Goal: Find specific page/section: Find specific page/section

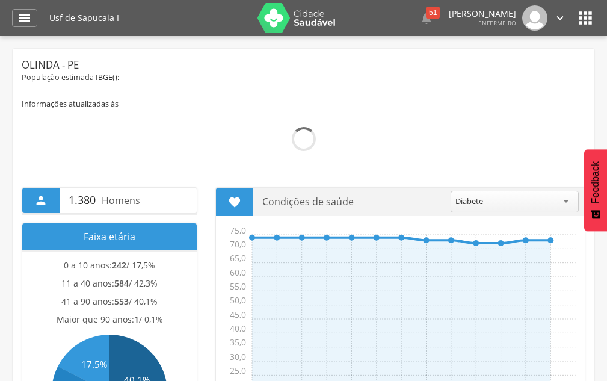
click at [34, 28] on div " Dashboard Supervisão Produtividade Mapa da Cidade App desatualizado Última si…" at bounding box center [303, 18] width 583 height 36
click at [33, 22] on div "" at bounding box center [24, 18] width 25 height 18
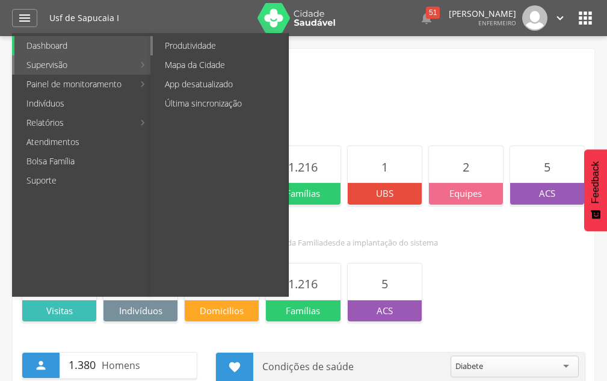
click at [171, 44] on link "Produtividade" at bounding box center [220, 45] width 135 height 19
type input "**********"
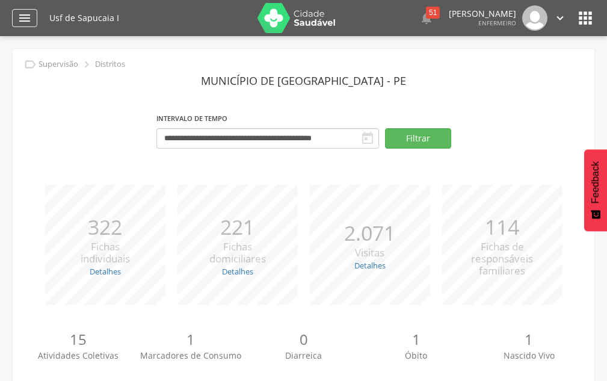
click at [33, 15] on div "" at bounding box center [24, 18] width 25 height 18
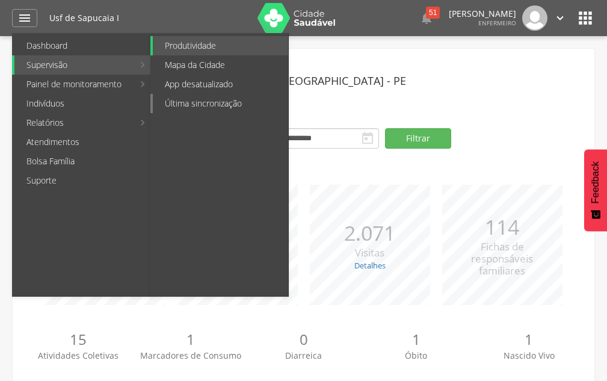
click at [182, 107] on link "Última sincronização" at bounding box center [220, 103] width 135 height 19
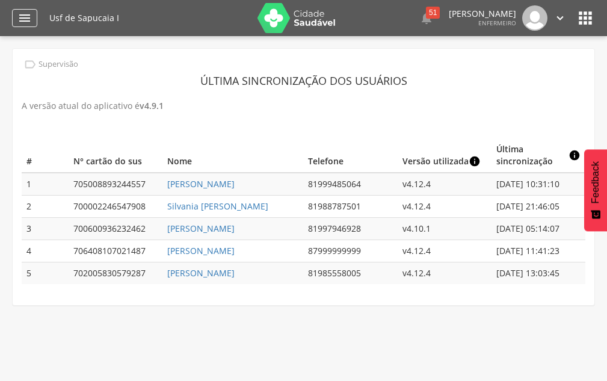
click at [14, 17] on div "" at bounding box center [24, 18] width 25 height 18
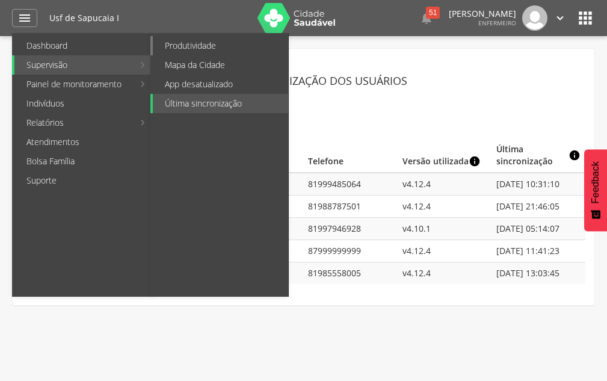
click at [207, 38] on link "Produtividade" at bounding box center [220, 45] width 135 height 19
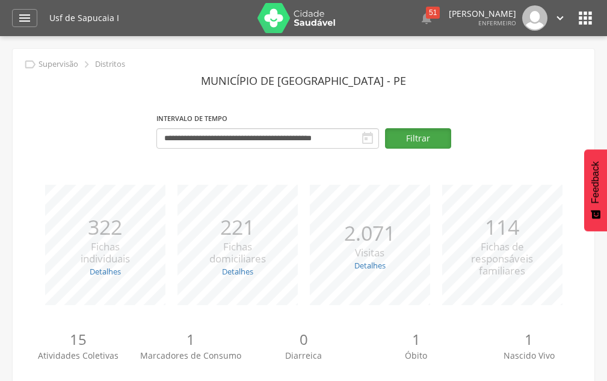
click at [442, 141] on button "Filtrar" at bounding box center [418, 138] width 66 height 20
click at [23, 14] on icon "" at bounding box center [24, 18] width 14 height 14
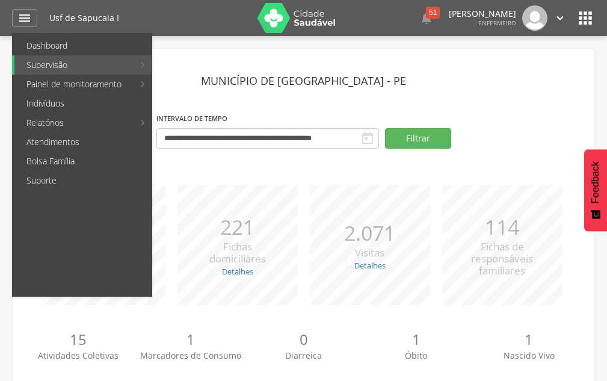
click at [550, 21] on div " Configurações Sair" at bounding box center [542, 17] width 51 height 25
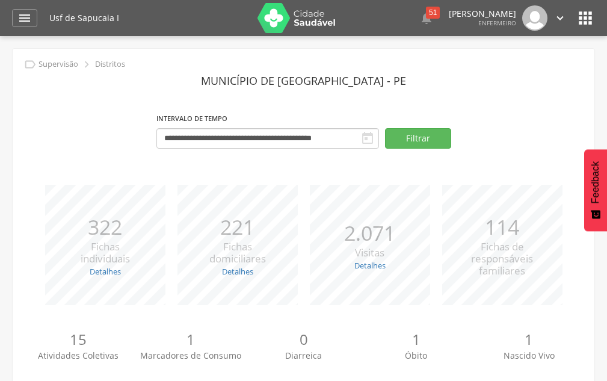
click at [556, 17] on icon "" at bounding box center [560, 17] width 13 height 13
click at [587, 17] on icon "" at bounding box center [585, 17] width 19 height 19
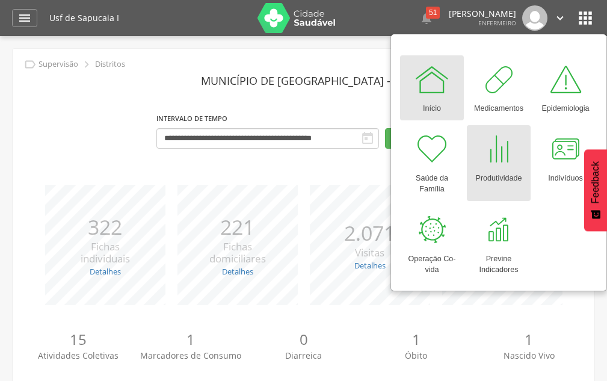
click at [501, 155] on div at bounding box center [499, 149] width 36 height 36
